Goal: Use online tool/utility: Utilize a website feature to perform a specific function

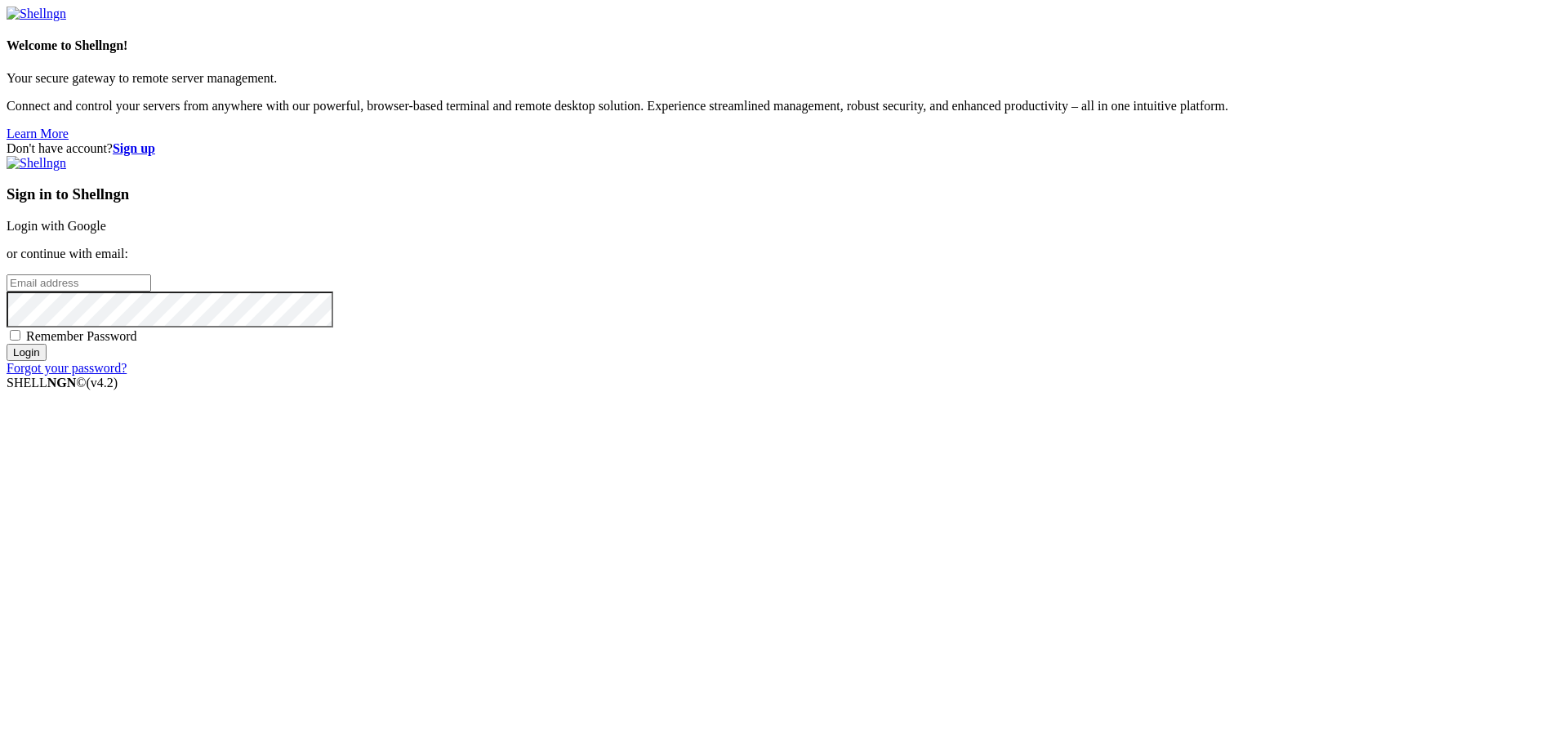
click at [106, 233] on link "Login with Google" at bounding box center [56, 225] width 100 height 14
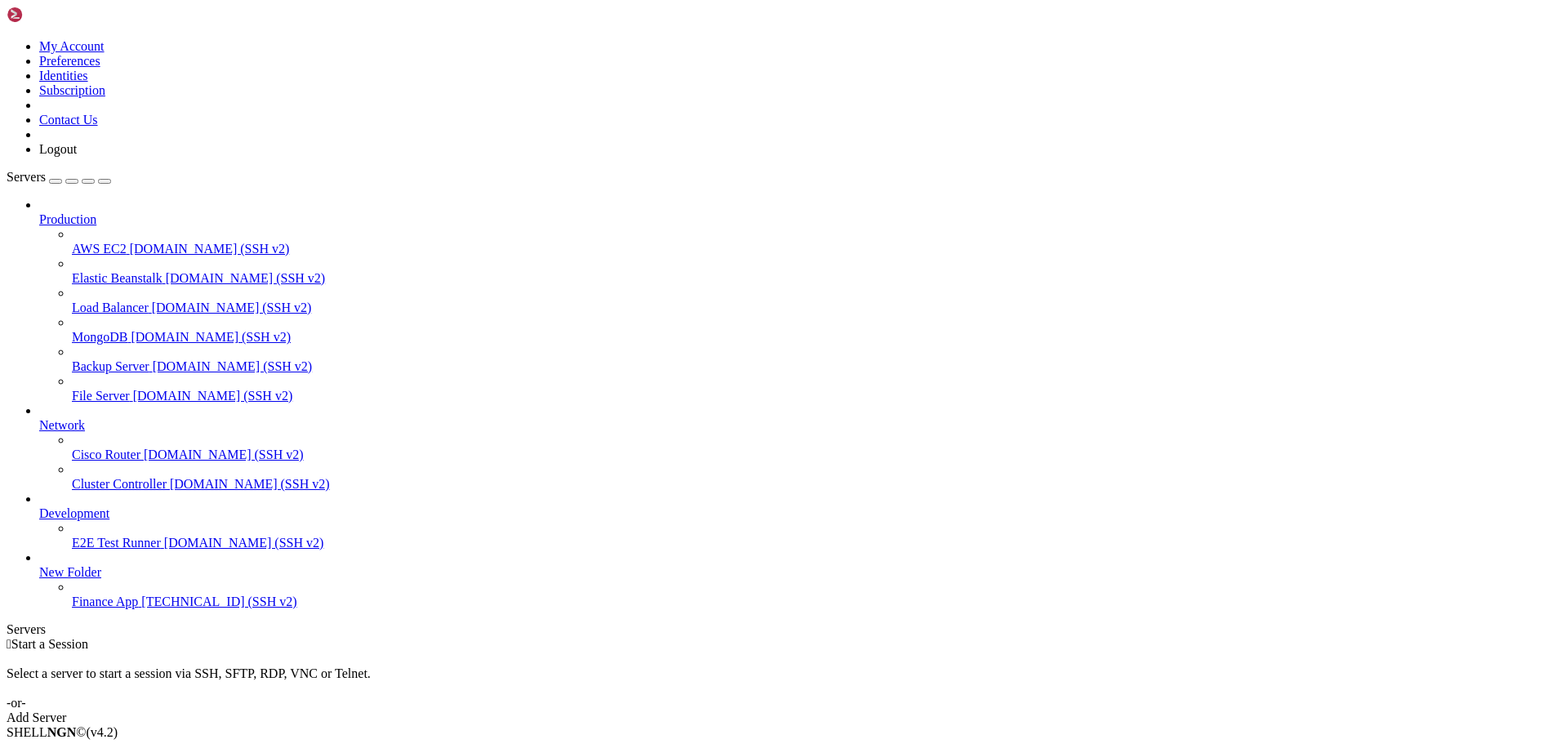
click at [108, 608] on span "Finance App" at bounding box center [105, 601] width 66 height 14
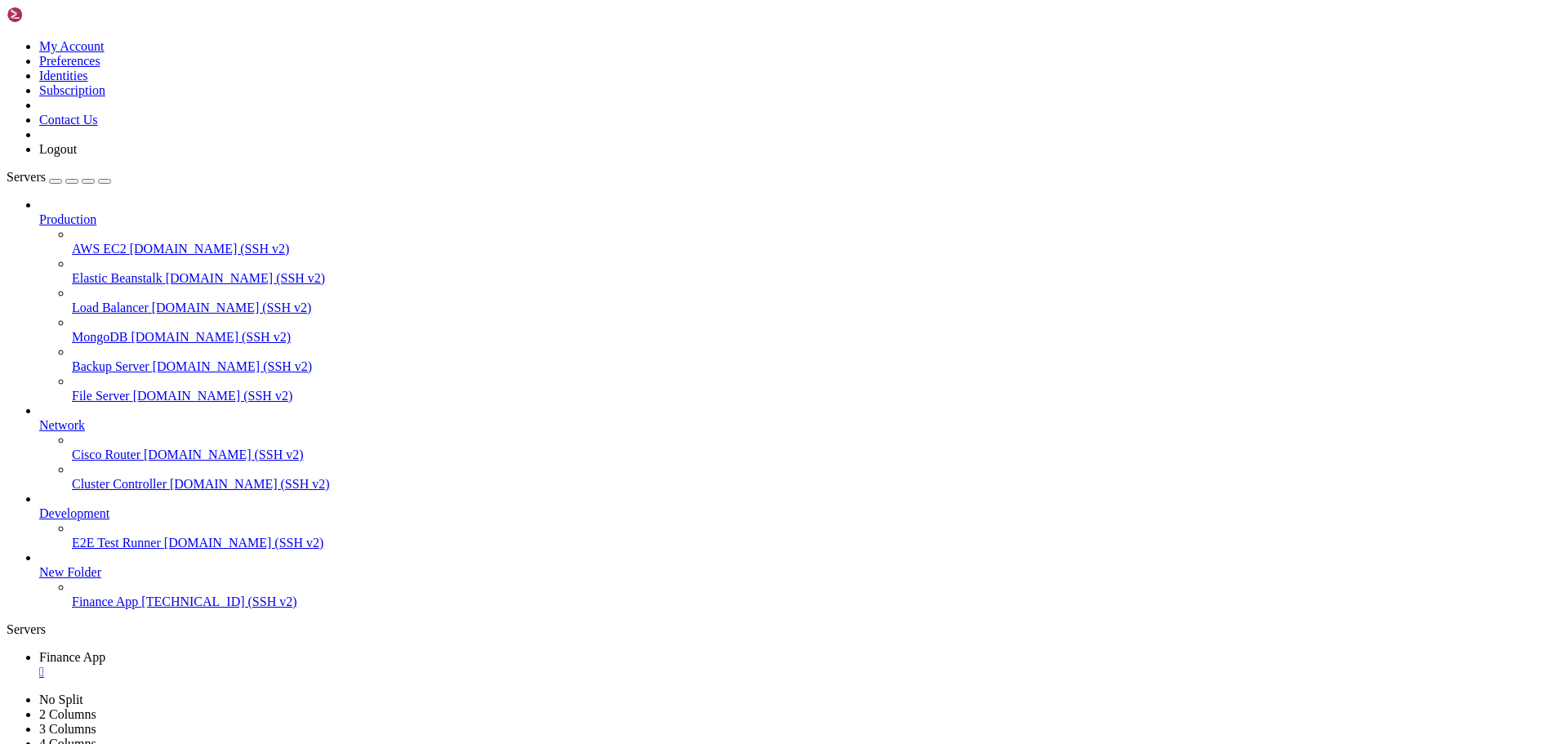
scroll to position [194, 0]
type input "/home/chadm"
click at [105, 650] on span "Finance App" at bounding box center [72, 657] width 66 height 14
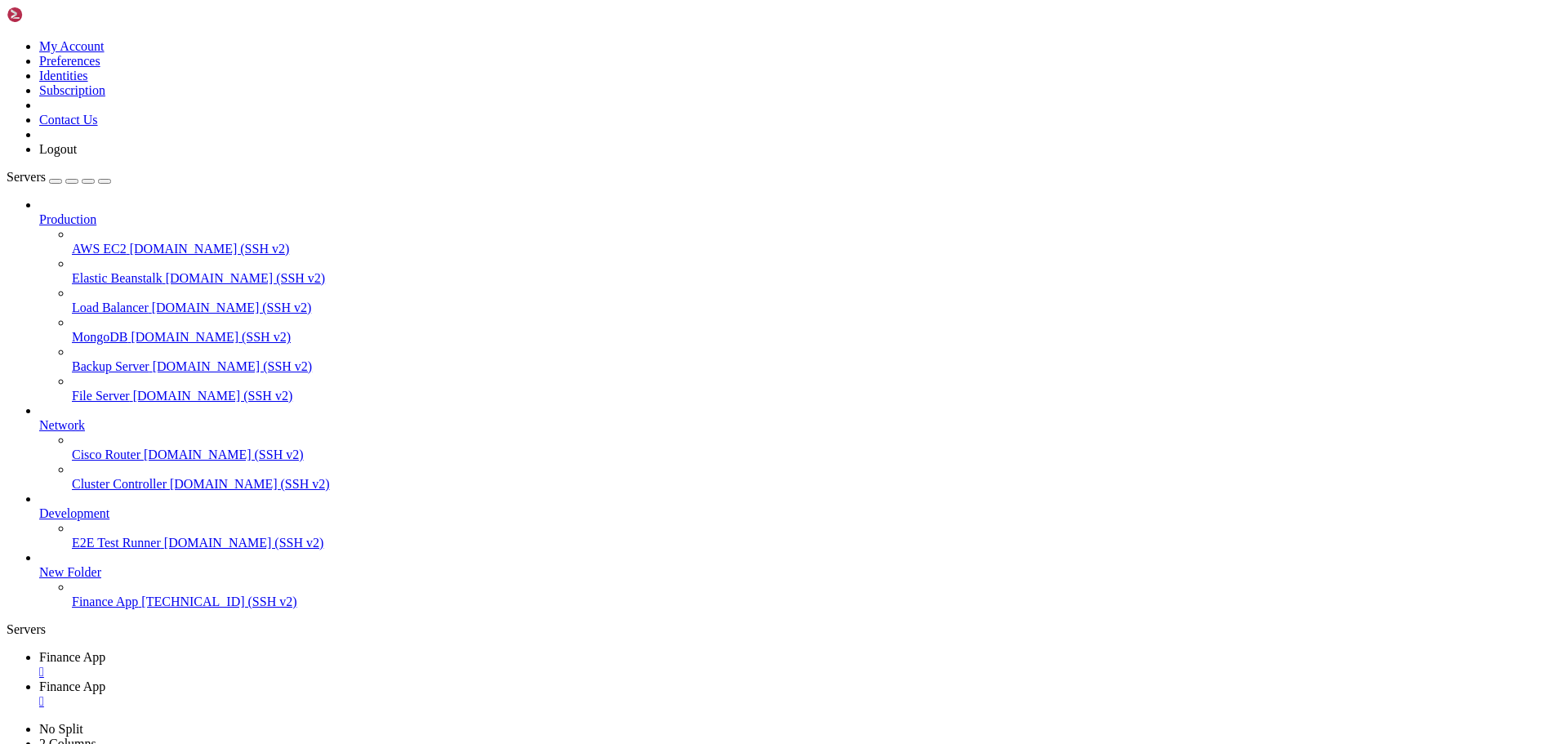
scroll to position [403, 0]
